Goal: Task Accomplishment & Management: Use online tool/utility

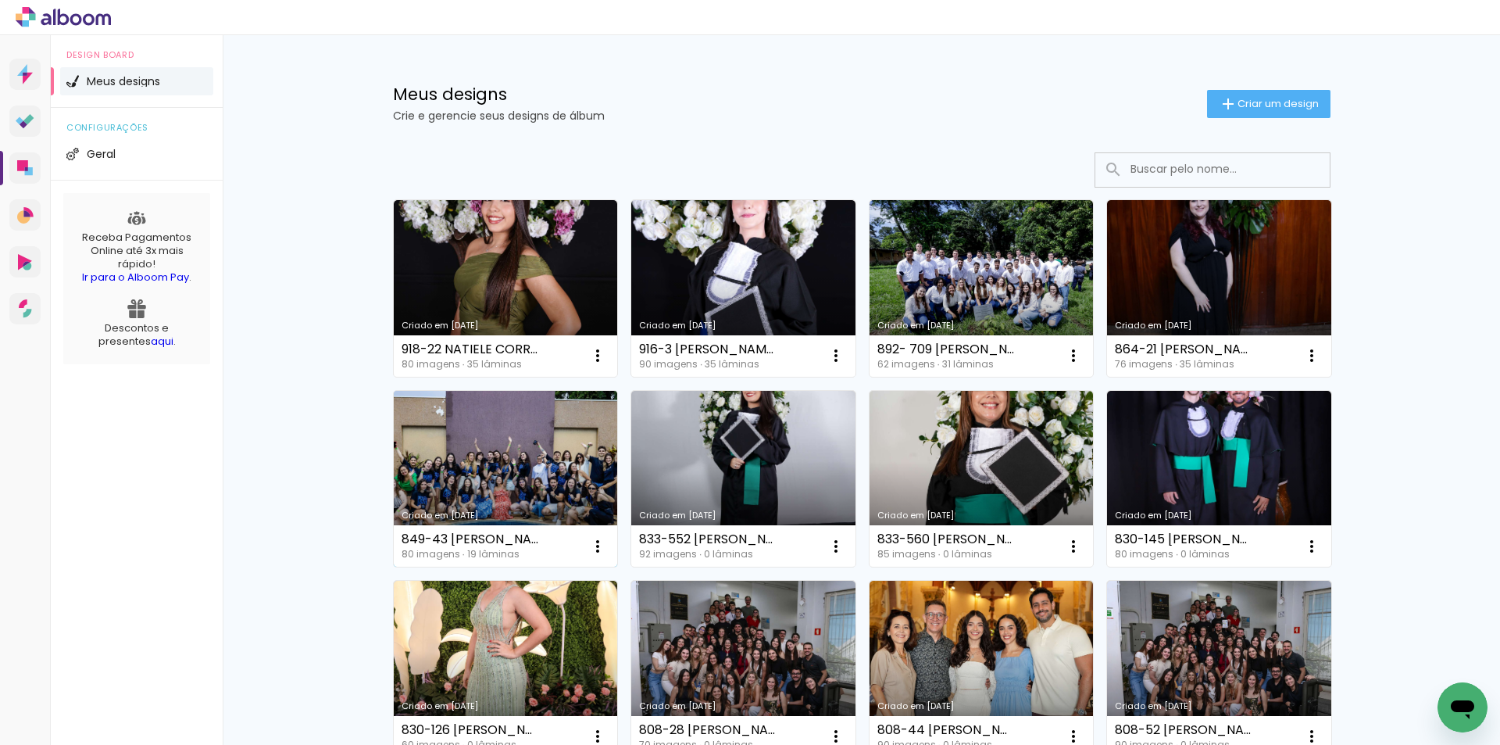
click at [558, 466] on link "Criado em [DATE]" at bounding box center [506, 479] width 224 height 177
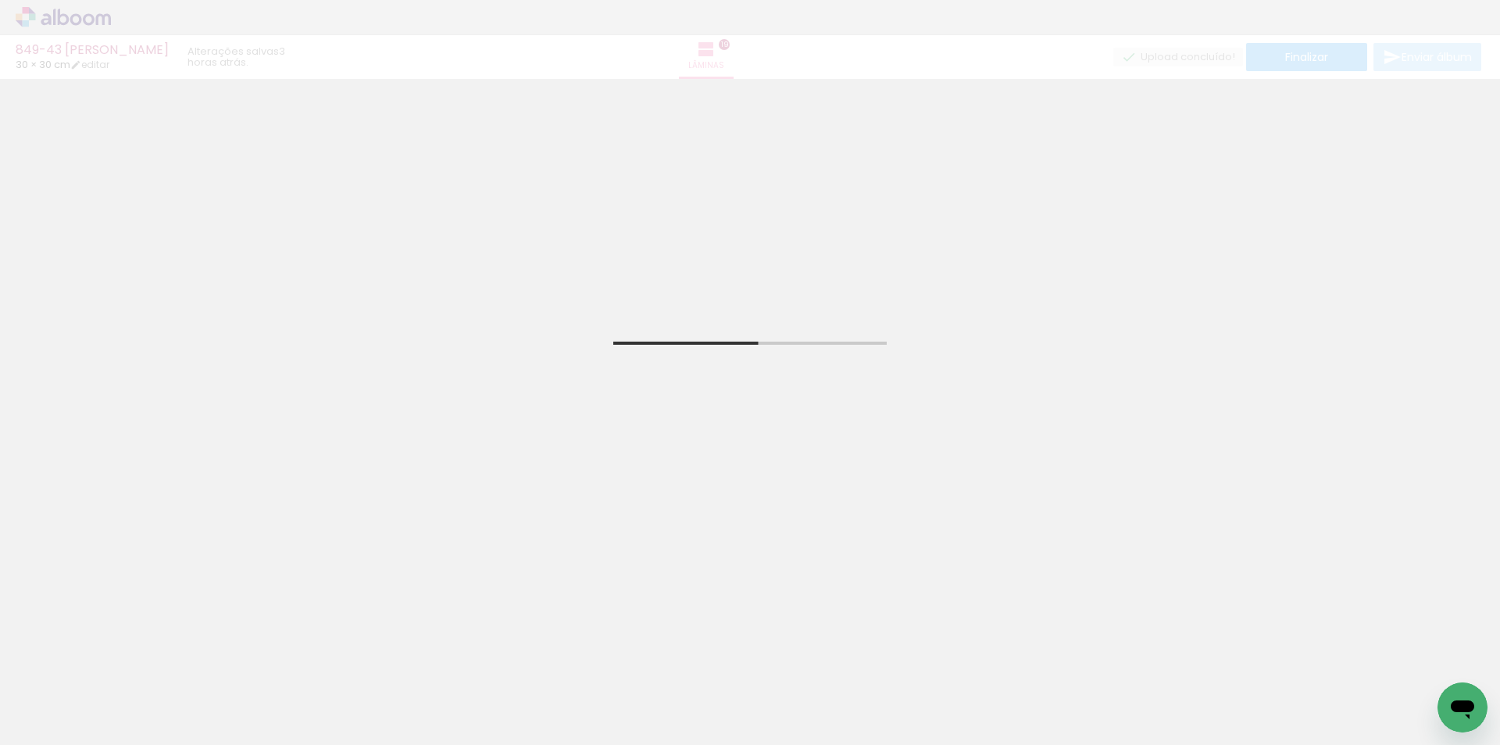
click at [55, 695] on input "Todas as fotos" at bounding box center [43, 697] width 59 height 13
